Goal: Information Seeking & Learning: Find specific fact

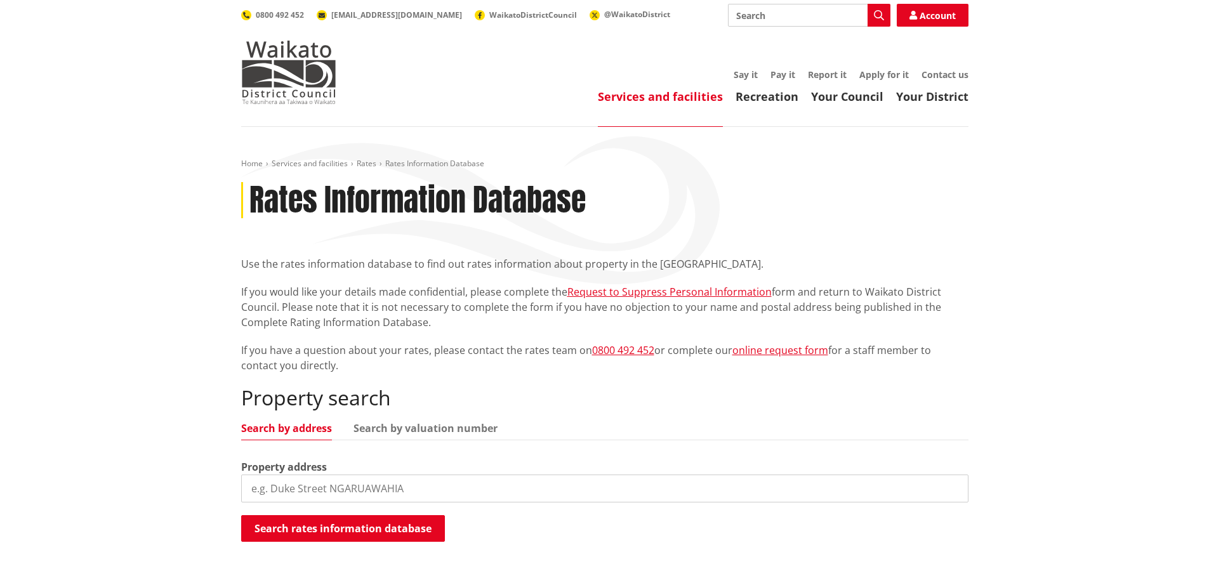
click at [407, 492] on input "search" at bounding box center [604, 489] width 727 height 28
type input "73 karioitahi"
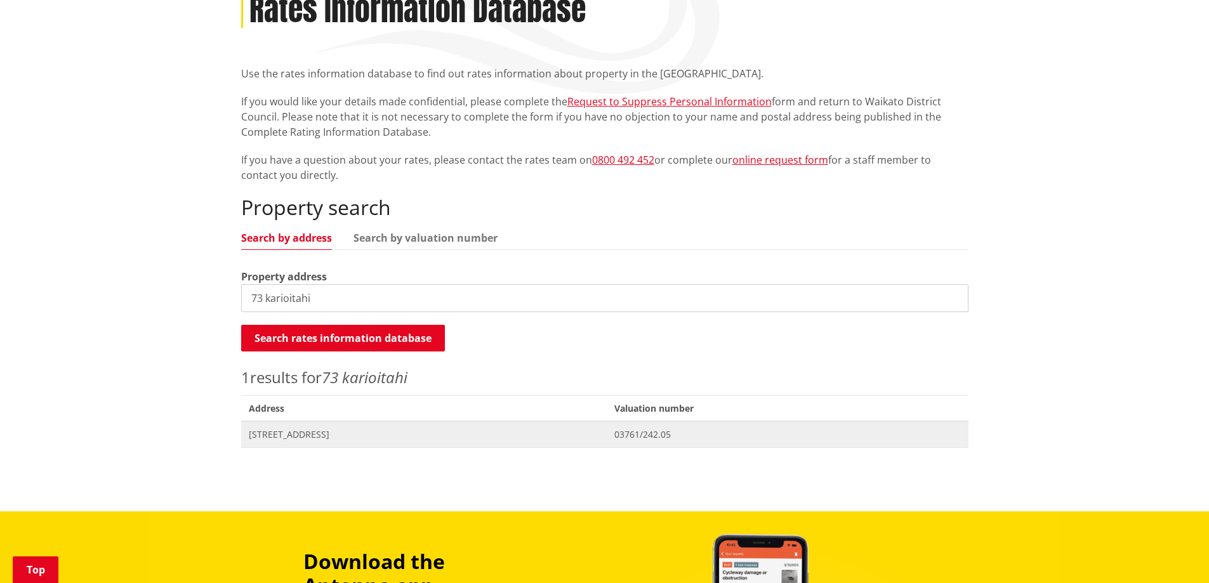
click at [316, 436] on span "[STREET_ADDRESS]" at bounding box center [424, 434] width 351 height 13
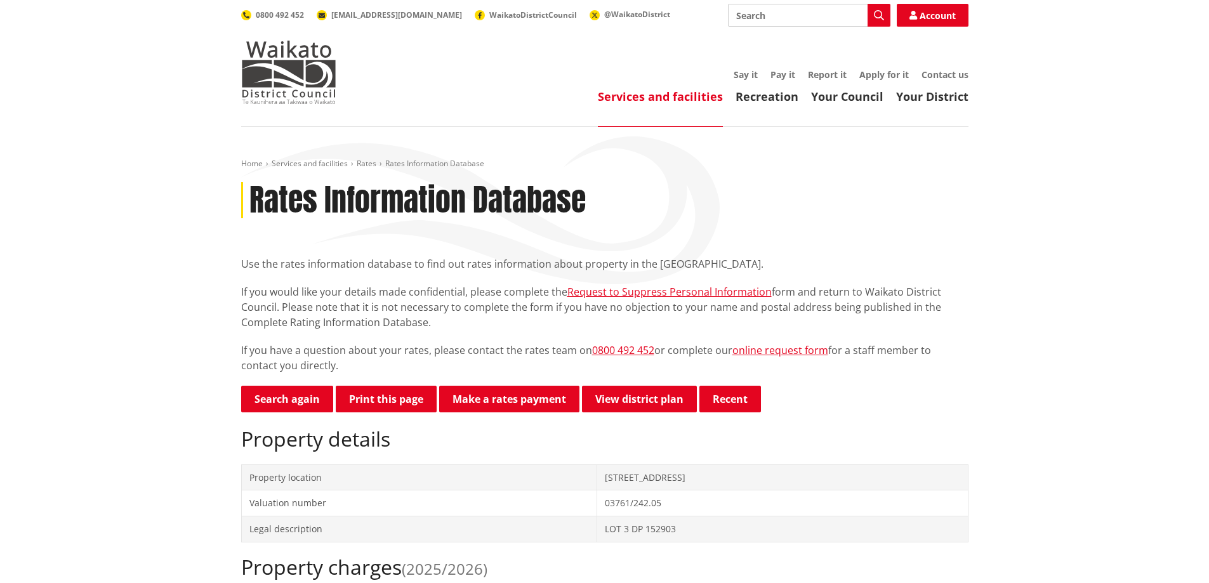
scroll to position [317, 0]
